Goal: Task Accomplishment & Management: Use online tool/utility

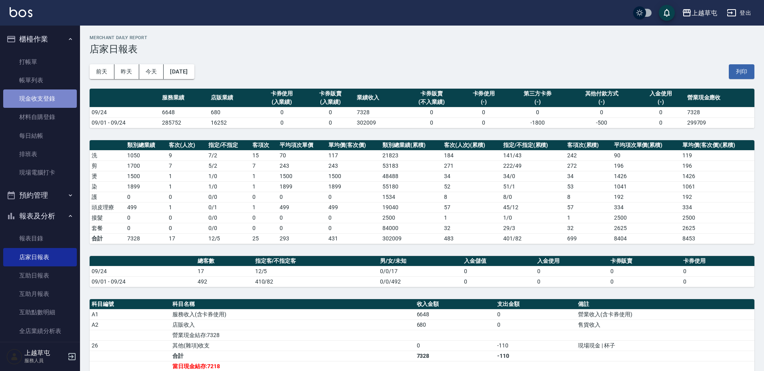
click at [52, 96] on link "現金收支登錄" at bounding box center [40, 99] width 74 height 18
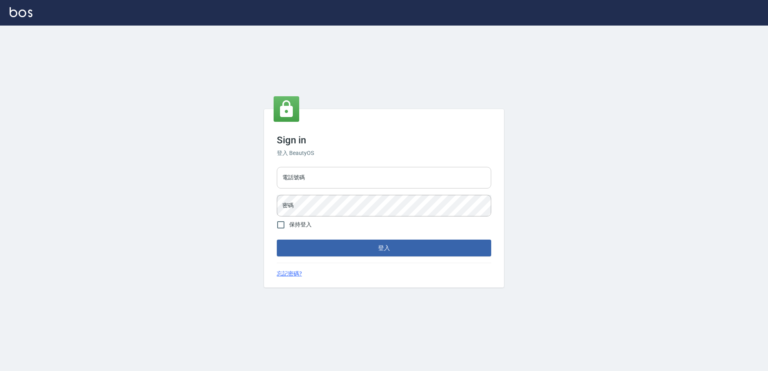
click at [317, 173] on input "電話號碼" at bounding box center [384, 178] width 214 height 22
type input "2380118"
click at [277, 240] on button "登入" at bounding box center [384, 248] width 214 height 17
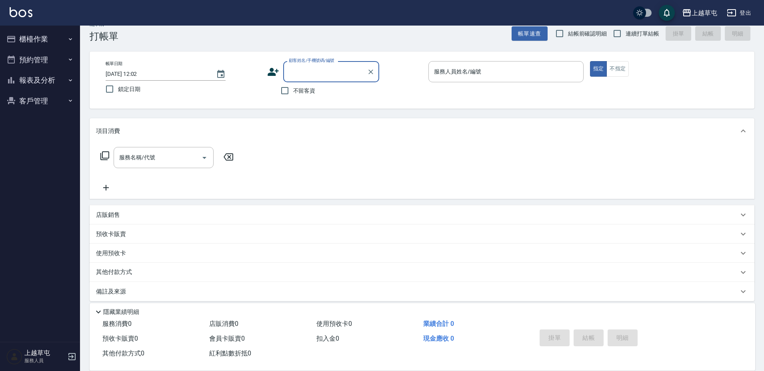
scroll to position [20, 0]
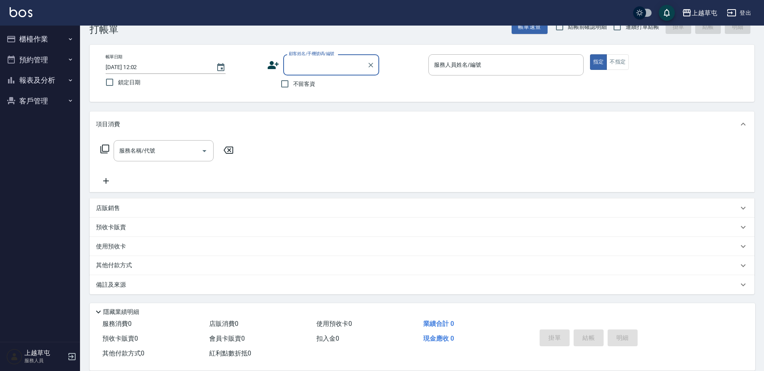
click at [43, 38] on button "櫃檯作業" at bounding box center [40, 39] width 74 height 21
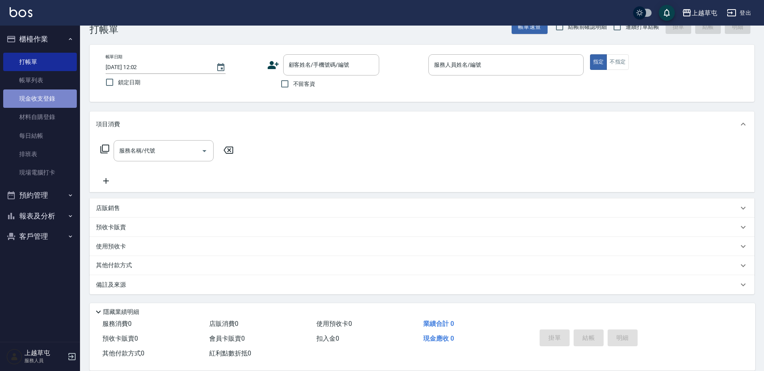
click at [42, 96] on link "現金收支登錄" at bounding box center [40, 99] width 74 height 18
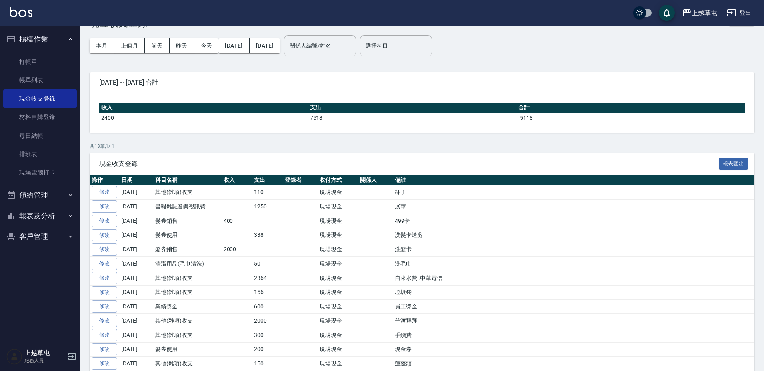
scroll to position [57, 0]
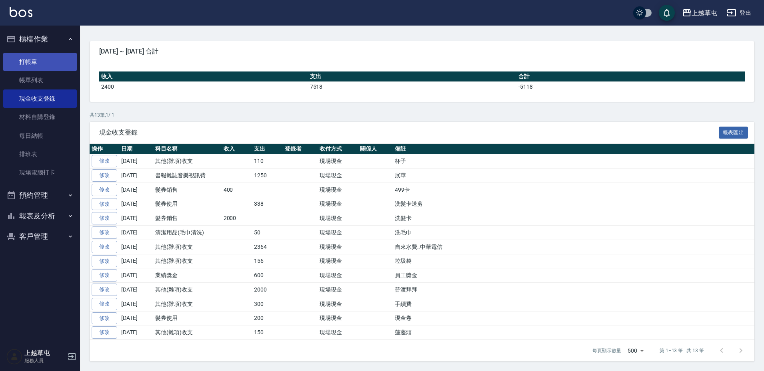
click at [45, 62] on link "打帳單" at bounding box center [40, 62] width 74 height 18
